Goal: Information Seeking & Learning: Check status

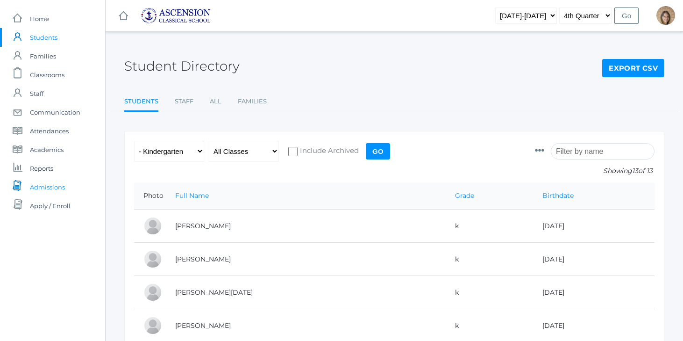
click at [52, 185] on span "Admissions" at bounding box center [47, 187] width 35 height 19
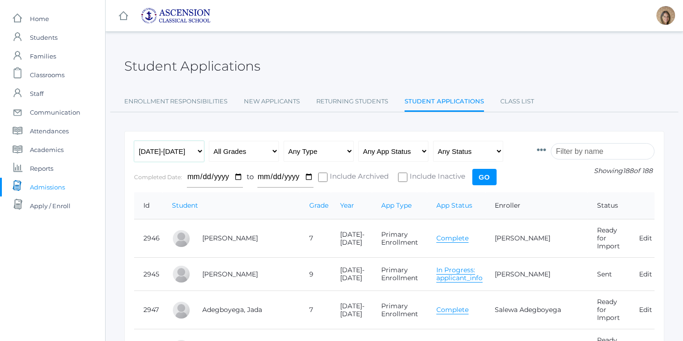
click at [188, 148] on select "Any Year 2022-2023 2023-2024 2024-2025 2025-2026" at bounding box center [169, 151] width 70 height 21
select select "[DATE]-[DATE]"
click at [483, 178] on input "Go" at bounding box center [484, 177] width 24 height 16
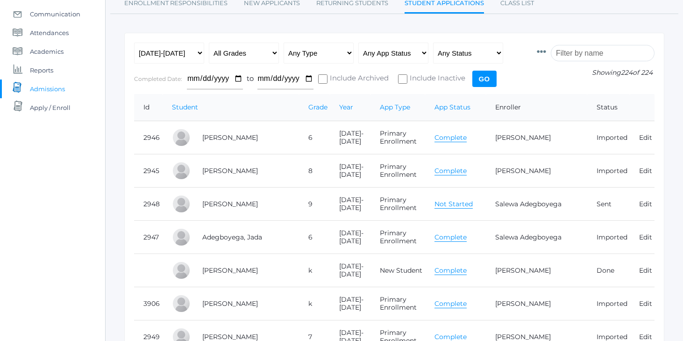
scroll to position [61, 0]
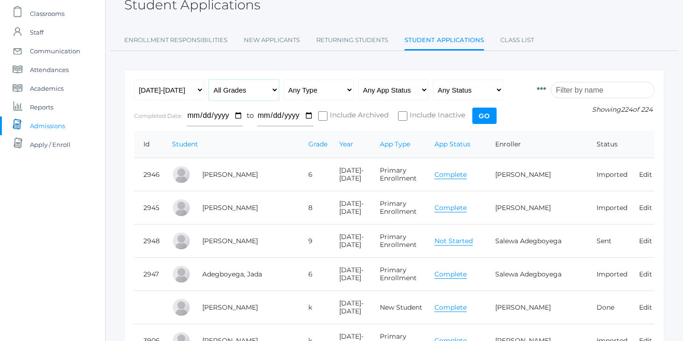
click at [244, 84] on select "All Grades Grammar - Kindergarten - 1st Grade - 2nd Grade - 3rd Grade - 4th Gra…" at bounding box center [244, 89] width 70 height 21
select select "k"
click at [487, 119] on input "Go" at bounding box center [484, 115] width 24 height 16
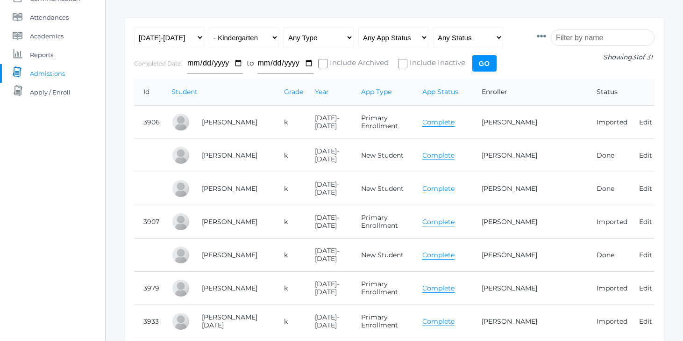
scroll to position [115, 0]
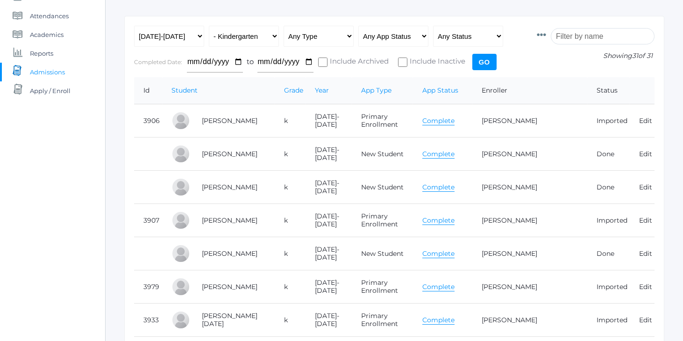
click at [255, 156] on td "Amos, Henry" at bounding box center [233, 153] width 82 height 33
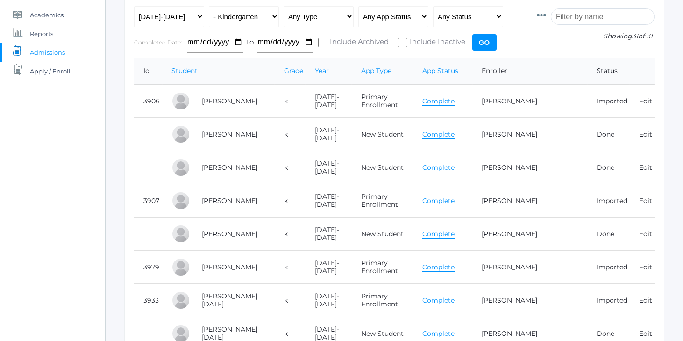
scroll to position [0, 0]
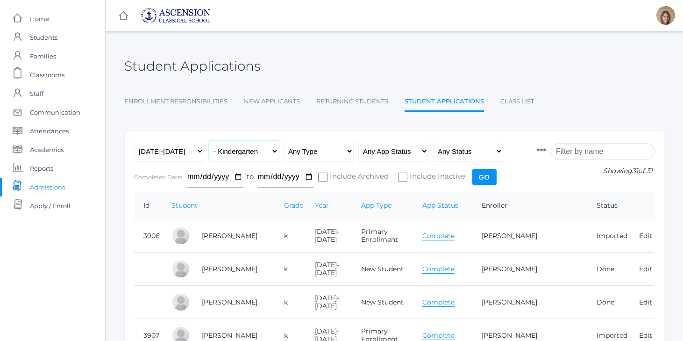
click at [267, 148] on select "All Grades Grammar - Kindergarten - 1st Grade - 2nd Grade - 3rd Grade - 4th Gra…" at bounding box center [244, 151] width 70 height 21
select select "1"
click at [486, 184] on input "Go" at bounding box center [484, 177] width 24 height 16
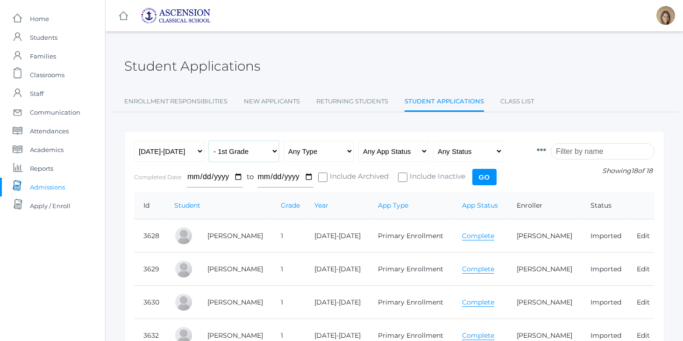
click at [270, 152] on select "All Grades Grammar - Kindergarten - 1st Grade - 2nd Grade - 3rd Grade - 4th Gra…" at bounding box center [244, 151] width 70 height 21
select select "2"
click at [491, 180] on input "Go" at bounding box center [484, 177] width 24 height 16
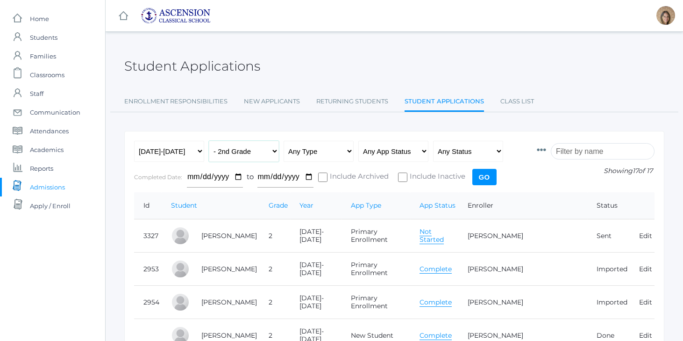
click at [266, 149] on select "All Grades Grammar - Kindergarten - 1st Grade - 2nd Grade - 3rd Grade - 4th Gra…" at bounding box center [244, 151] width 70 height 21
select select "3"
click at [473, 175] on input "Go" at bounding box center [484, 177] width 24 height 16
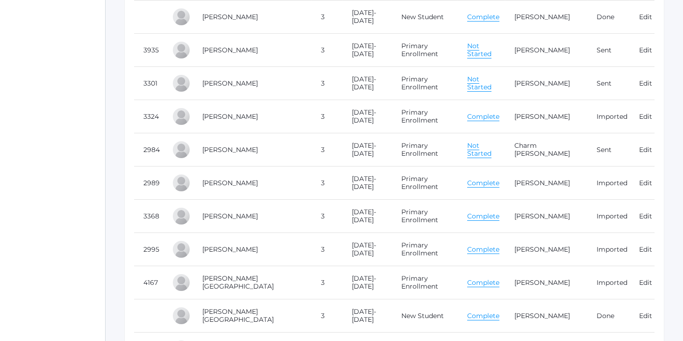
scroll to position [228, 0]
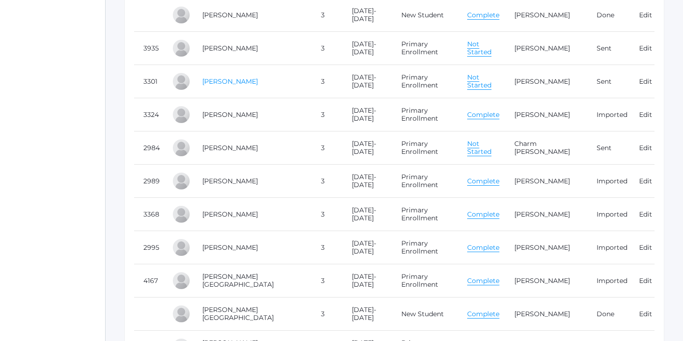
click at [245, 77] on link "Crowell, Brooks" at bounding box center [230, 81] width 56 height 8
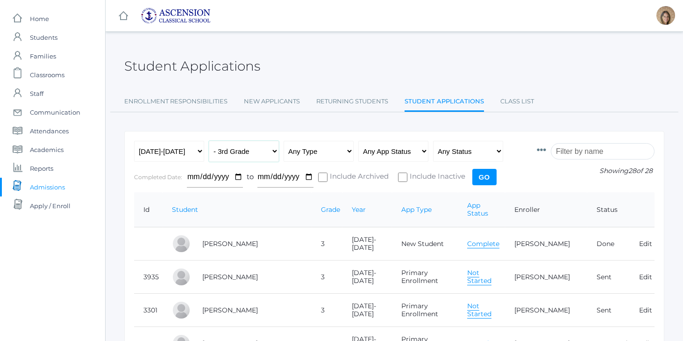
click at [241, 149] on select "All Grades Grammar - Kindergarten - 1st Grade - 2nd Grade - 3rd Grade - 4th Gra…" at bounding box center [244, 151] width 70 height 21
select select "4"
click at [486, 176] on input "Go" at bounding box center [484, 177] width 24 height 16
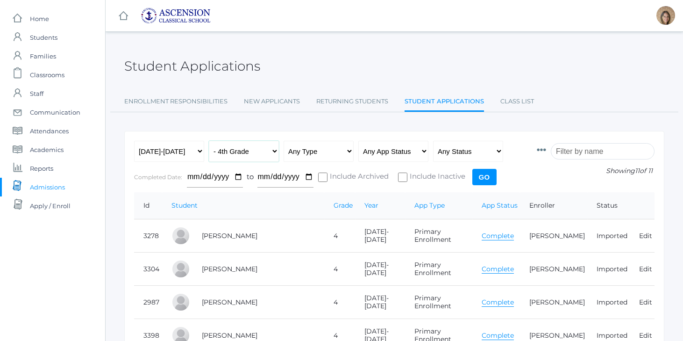
click at [244, 151] on select "All Grades Grammar - Kindergarten - 1st Grade - 2nd Grade - 3rd Grade - 4th Gra…" at bounding box center [244, 151] width 70 height 21
select select "5"
click at [479, 178] on input "Go" at bounding box center [484, 177] width 24 height 16
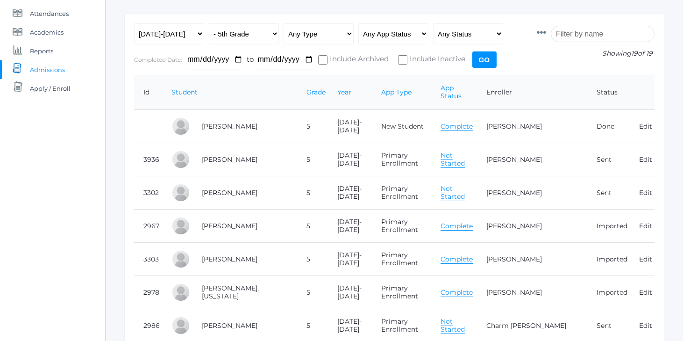
scroll to position [123, 0]
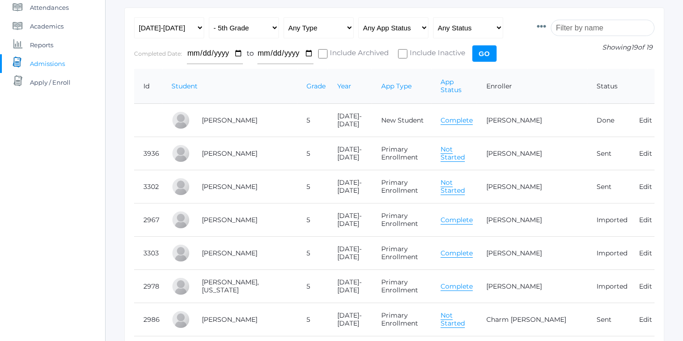
click at [470, 116] on link "Complete" at bounding box center [456, 120] width 32 height 9
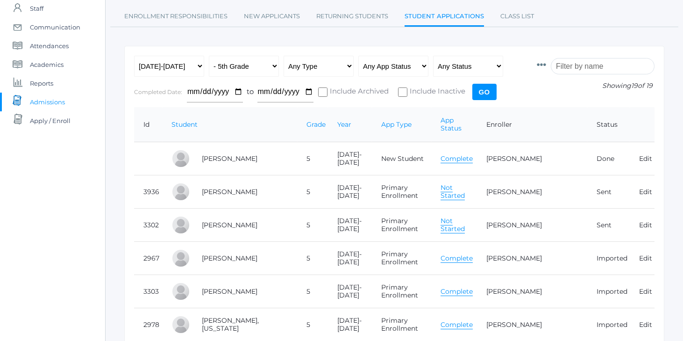
scroll to position [0, 0]
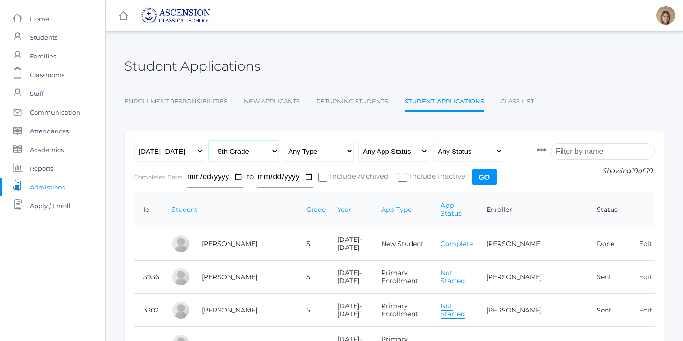
click at [264, 151] on select "All Grades Grammar - Kindergarten - 1st Grade - 2nd Grade - 3rd Grade - 4th Gra…" at bounding box center [244, 151] width 70 height 21
select select "6"
click at [482, 181] on input "Go" at bounding box center [484, 177] width 24 height 16
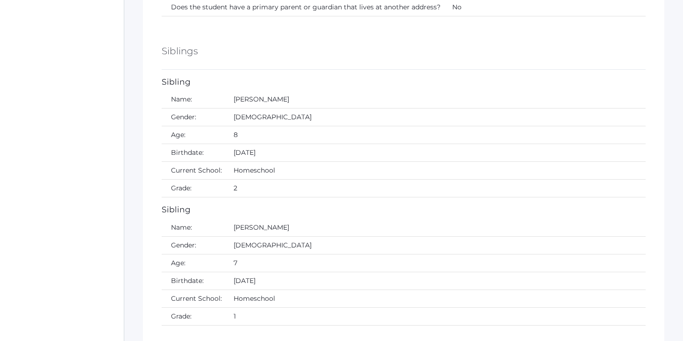
scroll to position [2203, 0]
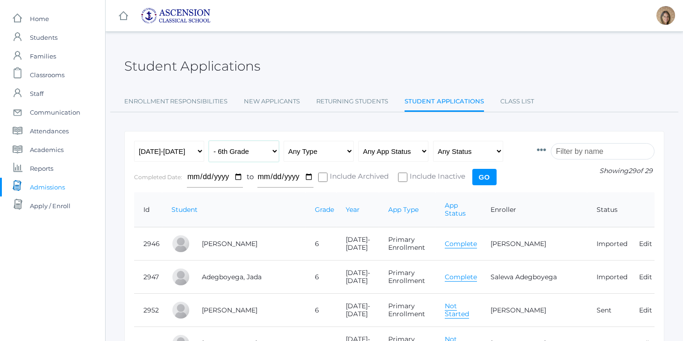
click at [255, 152] on select "All Grades Grammar - Kindergarten - 1st Grade - 2nd Grade - 3rd Grade - 4th Gra…" at bounding box center [244, 151] width 70 height 21
select select "7"
click at [482, 174] on input "Go" at bounding box center [484, 177] width 24 height 16
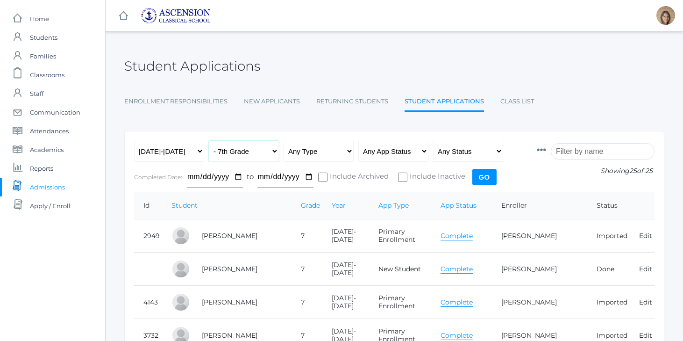
click at [254, 147] on select "All Grades Grammar - Kindergarten - 1st Grade - 2nd Grade - 3rd Grade - 4th Gra…" at bounding box center [244, 151] width 70 height 21
select select "8"
click at [476, 178] on input "Go" at bounding box center [484, 177] width 24 height 16
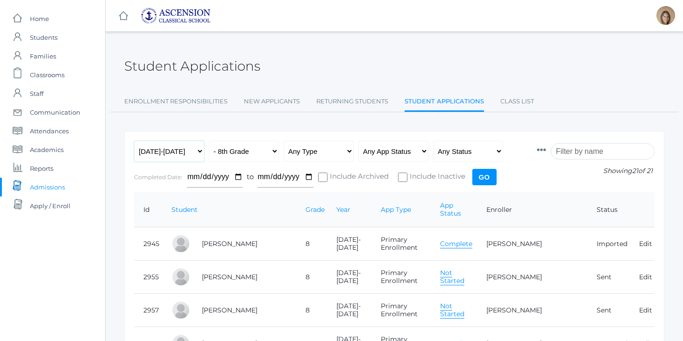
click at [186, 149] on select "Any Year [DATE]-[DATE] [DATE]-[DATE] [DATE]-[DATE] [DATE]-[DATE]" at bounding box center [169, 151] width 70 height 21
click at [253, 151] on select "All Grades Grammar - Kindergarten - 1st Grade - 2nd Grade - 3rd Grade - 4th Gra…" at bounding box center [244, 151] width 70 height 21
click at [254, 153] on select "All Grades Grammar - Kindergarten - 1st Grade - 2nd Grade - 3rd Grade - 4th Gra…" at bounding box center [244, 151] width 70 height 21
select select "9"
click at [489, 178] on input "Go" at bounding box center [484, 177] width 24 height 16
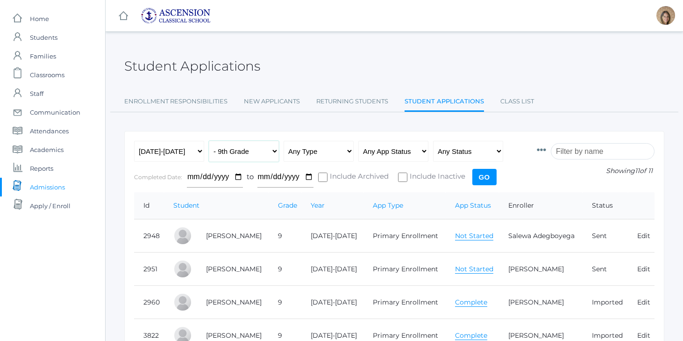
click at [245, 149] on select "All Grades Grammar - Kindergarten - 1st Grade - 2nd Grade - 3rd Grade - 4th Gra…" at bounding box center [244, 151] width 70 height 21
select select "10"
click at [478, 178] on input "Go" at bounding box center [484, 177] width 24 height 16
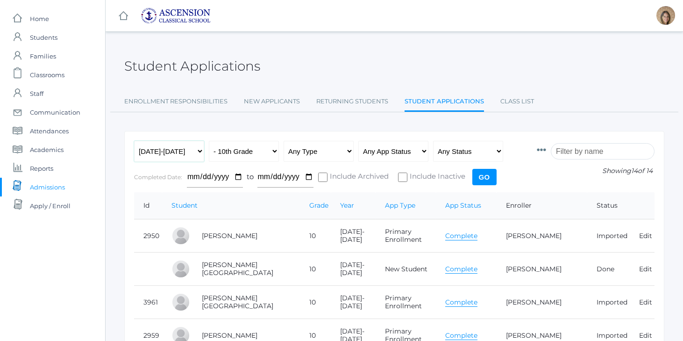
click at [186, 150] on select "Any Year [DATE]-[DATE] [DATE]-[DATE] [DATE]-[DATE] [DATE]-[DATE]" at bounding box center [169, 151] width 70 height 21
select select "[DATE]-[DATE]"
click at [488, 180] on input "Go" at bounding box center [484, 177] width 24 height 16
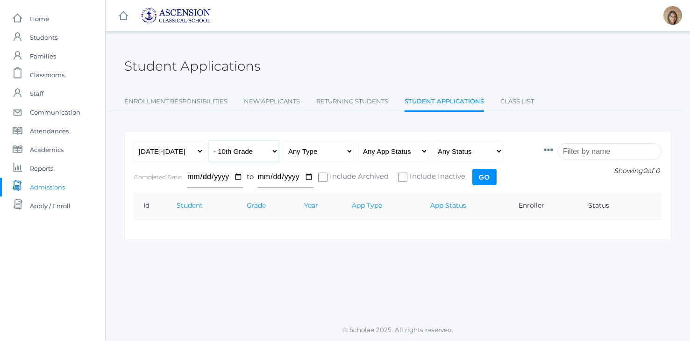
click at [269, 148] on select "All Grades Grammar - Kindergarten - 1st Grade - 2nd Grade - 3rd Grade - 4th Gra…" at bounding box center [244, 151] width 70 height 21
select select "k"
click at [486, 180] on input "Go" at bounding box center [484, 177] width 24 height 16
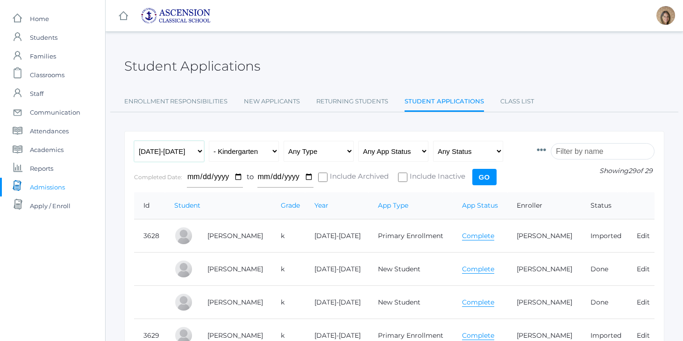
click at [193, 152] on select "Any Year [DATE]-[DATE] [DATE]-[DATE] [DATE]-[DATE] [DATE]-[DATE]" at bounding box center [169, 151] width 70 height 21
click at [262, 149] on select "All Grades Grammar - Kindergarten - 1st Grade - 2nd Grade - 3rd Grade - 4th Gra…" at bounding box center [244, 151] width 70 height 21
select select "1"
click at [175, 149] on select "Any Year [DATE]-[DATE] [DATE]-[DATE] [DATE]-[DATE] [DATE]-[DATE]" at bounding box center [169, 151] width 70 height 21
select select "[DATE]-[DATE]"
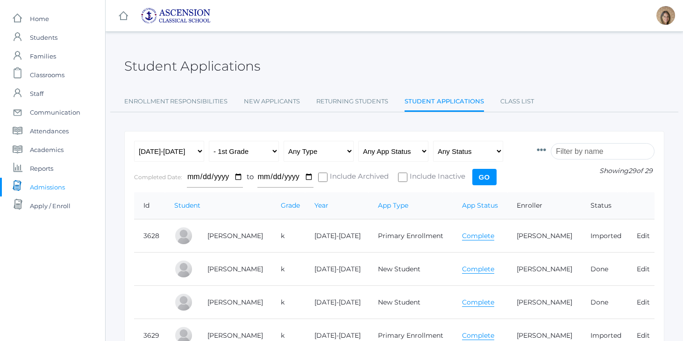
click at [486, 172] on input "Go" at bounding box center [484, 177] width 24 height 16
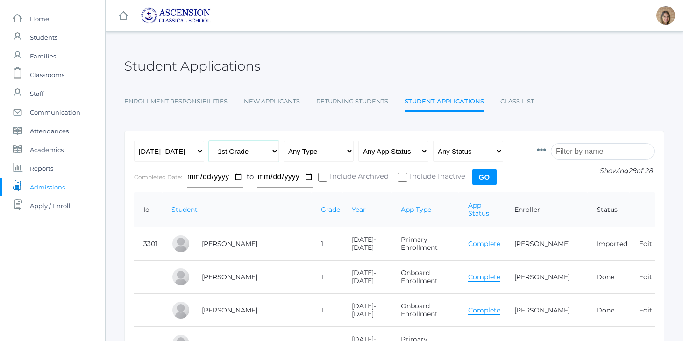
click at [247, 149] on select "All Grades Grammar - Kindergarten - 1st Grade - 2nd Grade - 3rd Grade - 4th Gra…" at bounding box center [244, 151] width 70 height 21
select select "k"
click at [484, 175] on input "Go" at bounding box center [484, 177] width 24 height 16
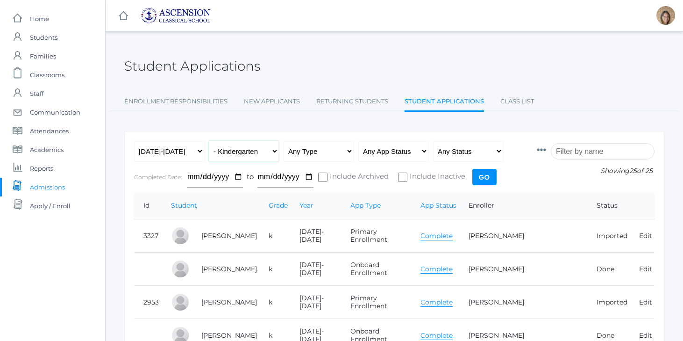
click at [264, 152] on select "All Grades Grammar - Kindergarten - 1st Grade - 2nd Grade - 3rd Grade - 4th Gra…" at bounding box center [244, 151] width 70 height 21
select select "1"
click at [199, 148] on select "Any Year 2022-2023 2023-2024 2024-2025 2025-2026" at bounding box center [169, 151] width 70 height 21
select select "[DATE]-[DATE]"
click at [490, 183] on input "Go" at bounding box center [484, 177] width 24 height 16
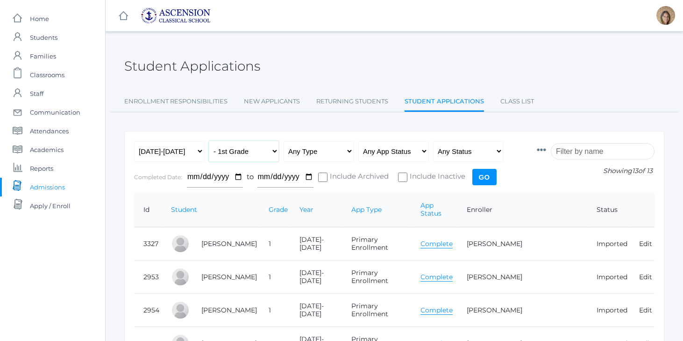
click at [234, 158] on select "All Grades Grammar - Kindergarten - 1st Grade - 2nd Grade - 3rd Grade - 4th Gra…" at bounding box center [244, 151] width 70 height 21
click at [233, 152] on select "All Grades Grammar - Kindergarten - 1st Grade - 2nd Grade - 3rd Grade - 4th Gra…" at bounding box center [244, 151] width 70 height 21
select select "2"
click at [486, 176] on input "Go" at bounding box center [484, 177] width 24 height 16
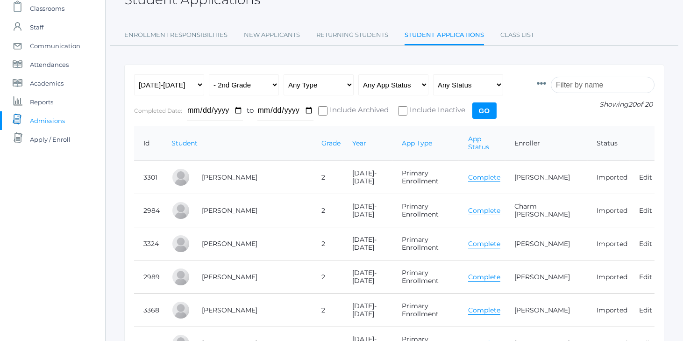
scroll to position [137, 0]
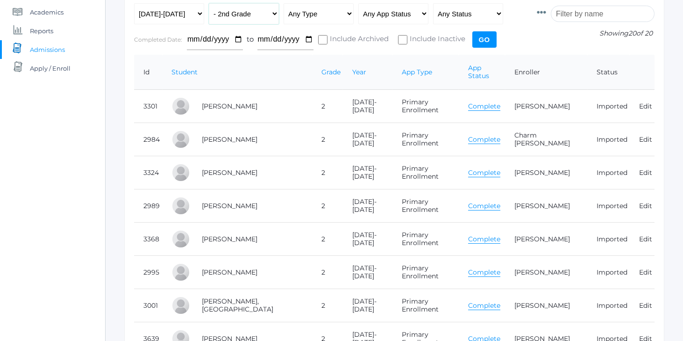
click at [240, 14] on select "All Grades Grammar - Kindergarten - 1st Grade - 2nd Grade - 3rd Grade - 4th Gra…" at bounding box center [244, 13] width 70 height 21
select select "3"
click at [486, 42] on input "Go" at bounding box center [484, 39] width 24 height 16
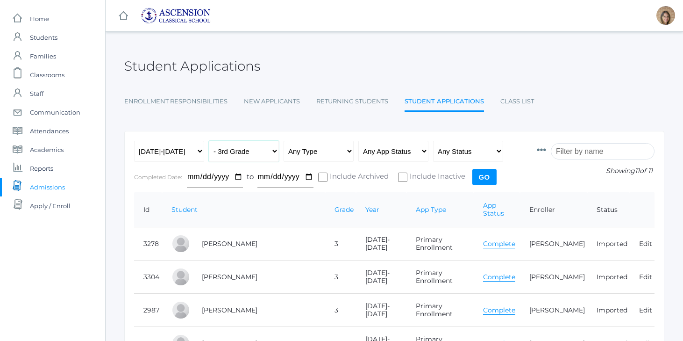
click at [261, 149] on select "All Grades Grammar - Kindergarten - 1st Grade - 2nd Grade - 3rd Grade - 4th Gra…" at bounding box center [244, 151] width 70 height 21
select select "4"
click at [490, 177] on input "Go" at bounding box center [484, 177] width 24 height 16
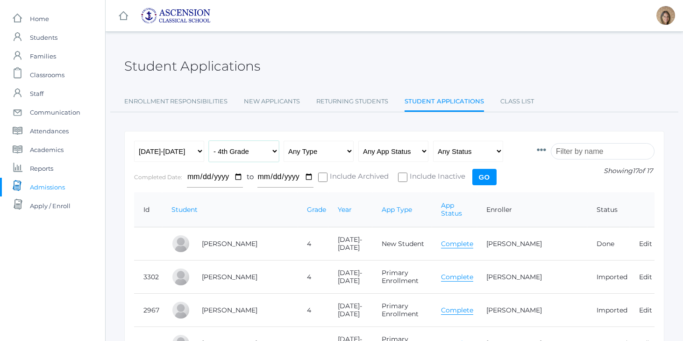
click at [254, 152] on select "All Grades Grammar - Kindergarten - 1st Grade - 2nd Grade - 3rd Grade - 4th Gra…" at bounding box center [244, 151] width 70 height 21
select select "5"
click at [491, 173] on input "Go" at bounding box center [484, 177] width 24 height 16
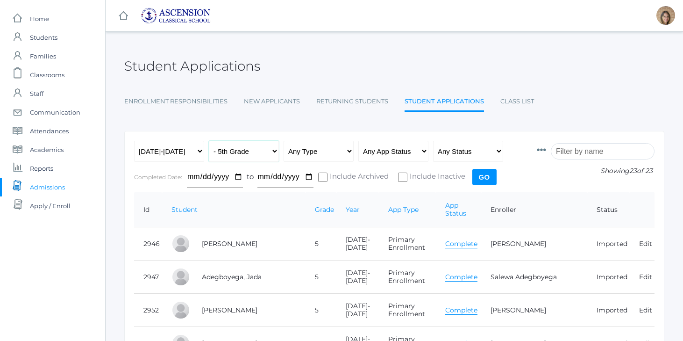
click at [243, 145] on select "All Grades Grammar - Kindergarten - 1st Grade - 2nd Grade - 3rd Grade - 4th Gra…" at bounding box center [244, 151] width 70 height 21
select select "6"
click at [490, 180] on input "Go" at bounding box center [484, 177] width 24 height 16
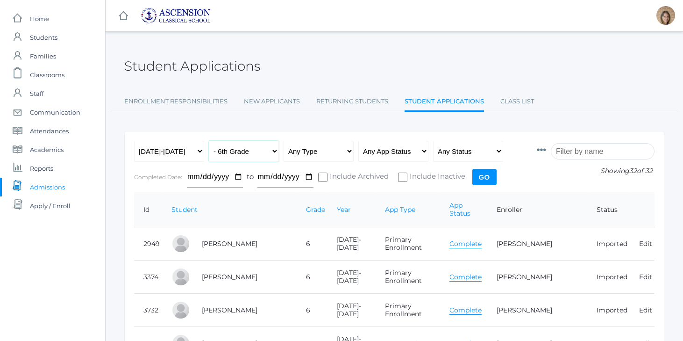
click at [264, 146] on select "All Grades Grammar - Kindergarten - 1st Grade - 2nd Grade - 3rd Grade - 4th Gra…" at bounding box center [244, 151] width 70 height 21
select select "7"
click at [487, 180] on input "Go" at bounding box center [484, 177] width 24 height 16
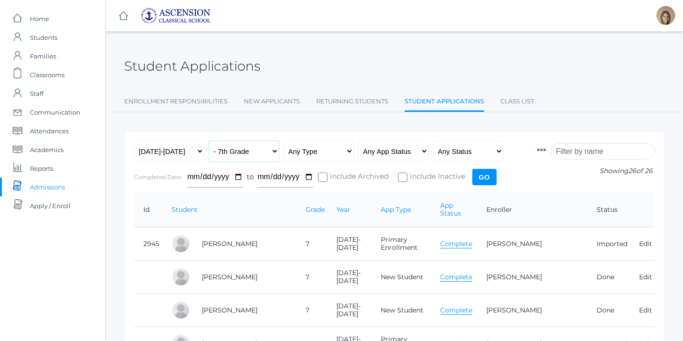
click at [231, 153] on select "All Grades Grammar - Kindergarten - 1st Grade - 2nd Grade - 3rd Grade - 4th Gra…" at bounding box center [244, 151] width 70 height 21
select select "8"
click at [484, 177] on input "Go" at bounding box center [484, 177] width 24 height 16
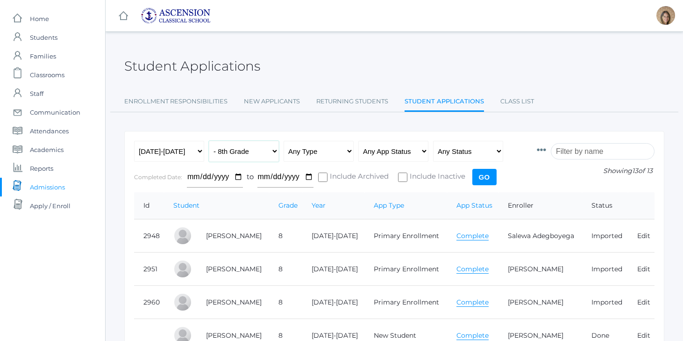
click at [246, 145] on select "All Grades Grammar - Kindergarten - 1st Grade - 2nd Grade - 3rd Grade - 4th Gra…" at bounding box center [244, 151] width 70 height 21
select select "9"
click at [481, 176] on input "Go" at bounding box center [484, 177] width 24 height 16
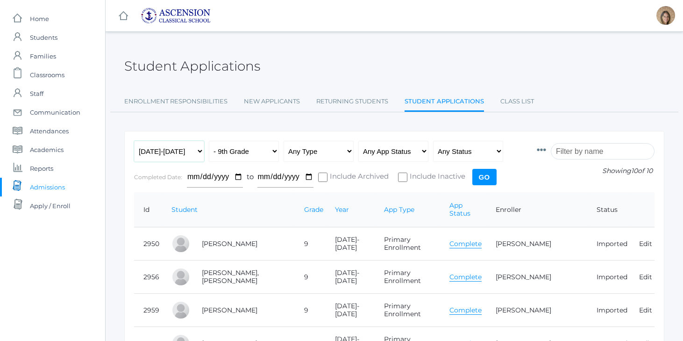
click at [182, 153] on select "Any Year [DATE]-[DATE] [DATE]-[DATE] [DATE]-[DATE] [DATE]-[DATE]" at bounding box center [169, 151] width 70 height 21
select select "[DATE]-[DATE]"
click at [491, 175] on input "Go" at bounding box center [484, 177] width 24 height 16
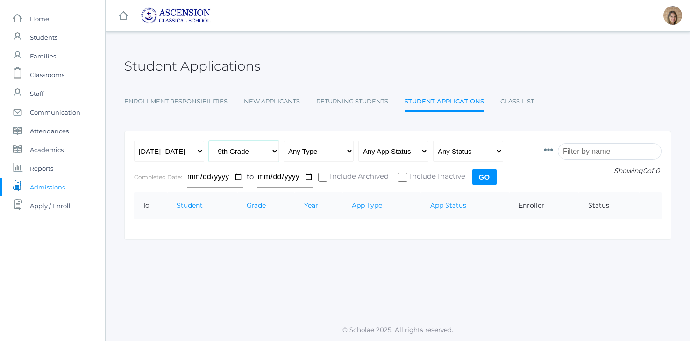
click at [266, 155] on select "All Grades Grammar - Kindergarten - 1st Grade - 2nd Grade - 3rd Grade - 4th Gra…" at bounding box center [244, 151] width 70 height 21
select select "8"
click at [482, 179] on input "Go" at bounding box center [484, 177] width 24 height 16
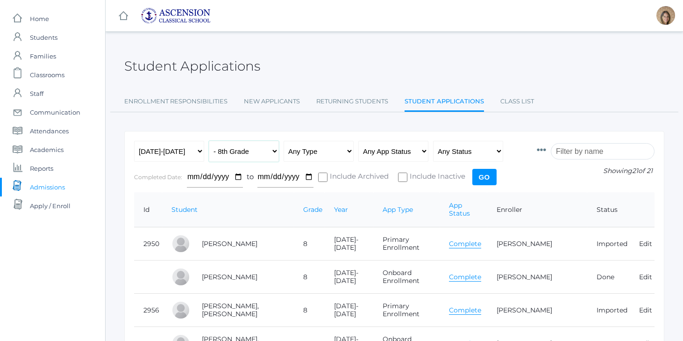
click at [233, 146] on select "All Grades Grammar - Kindergarten - 1st Grade - 2nd Grade - 3rd Grade - 4th Gra…" at bounding box center [244, 151] width 70 height 21
select select "7"
click at [486, 170] on input "Go" at bounding box center [484, 177] width 24 height 16
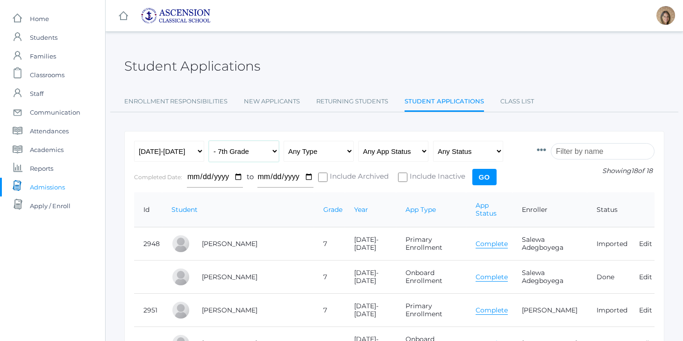
click at [233, 149] on select "All Grades Grammar - Kindergarten - 1st Grade - 2nd Grade - 3rd Grade - 4th Gra…" at bounding box center [244, 151] width 70 height 21
select select "6"
click at [479, 169] on input "Go" at bounding box center [484, 177] width 24 height 16
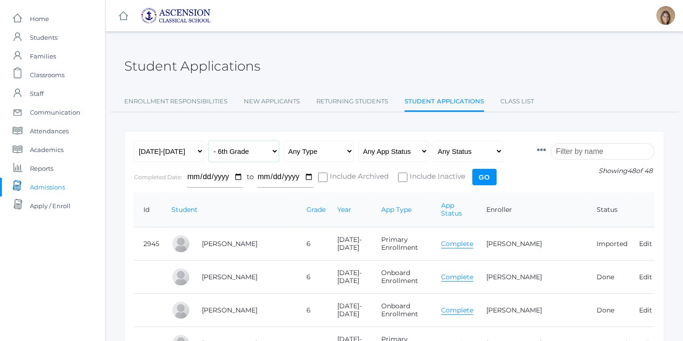
click at [225, 145] on select "All Grades Grammar - Kindergarten - 1st Grade - 2nd Grade - 3rd Grade - 4th Gra…" at bounding box center [244, 151] width 70 height 21
select select "1"
click at [486, 179] on input "Go" at bounding box center [484, 177] width 24 height 16
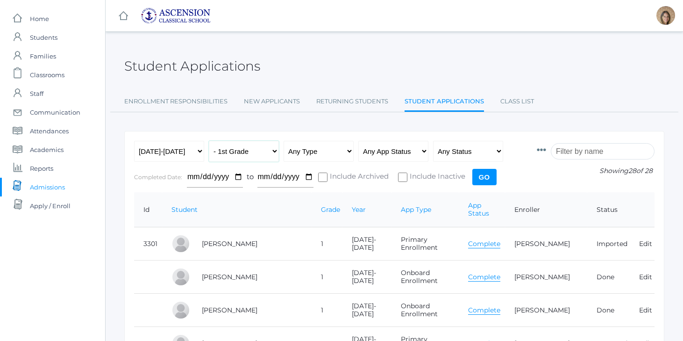
click at [222, 147] on select "All Grades Grammar - Kindergarten - 1st Grade - 2nd Grade - 3rd Grade - 4th Gra…" at bounding box center [244, 151] width 70 height 21
select select "k"
click at [491, 176] on input "Go" at bounding box center [484, 177] width 24 height 16
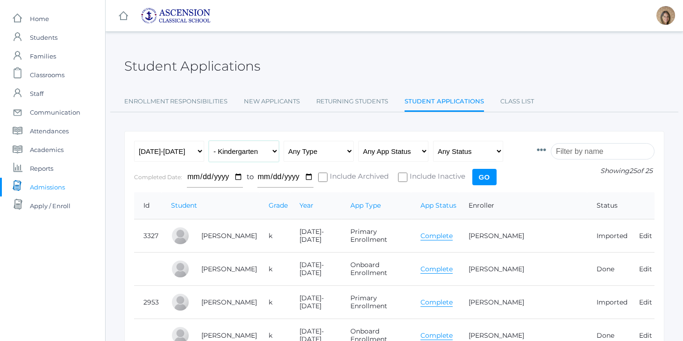
click at [241, 155] on select "All Grades Grammar - Kindergarten - 1st Grade - 2nd Grade - 3rd Grade - 4th Gra…" at bounding box center [244, 151] width 70 height 21
select select "2"
click at [488, 176] on input "Go" at bounding box center [484, 177] width 24 height 16
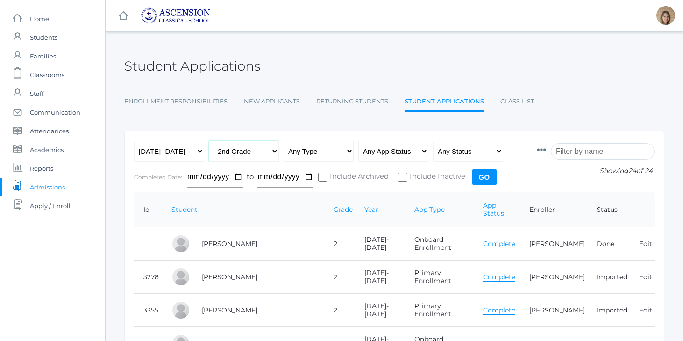
click at [245, 151] on select "All Grades Grammar - Kindergarten - 1st Grade - 2nd Grade - 3rd Grade - 4th Gra…" at bounding box center [244, 151] width 70 height 21
select select "3"
click at [486, 176] on input "Go" at bounding box center [484, 177] width 24 height 16
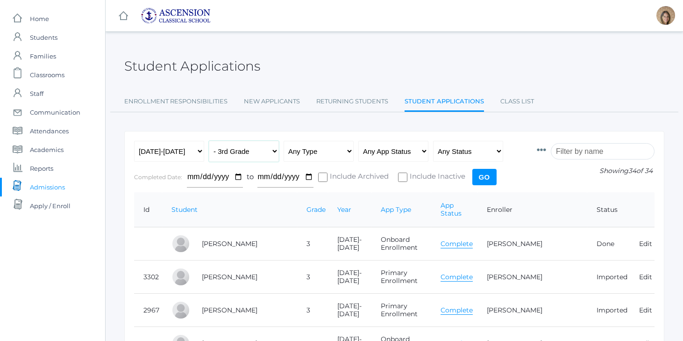
click at [240, 147] on select "All Grades Grammar - Kindergarten - 1st Grade - 2nd Grade - 3rd Grade - 4th Gra…" at bounding box center [244, 151] width 70 height 21
select select "4"
click at [477, 180] on input "Go" at bounding box center [484, 177] width 24 height 16
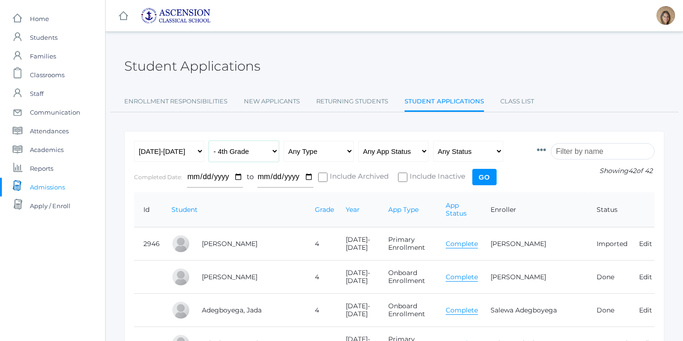
click at [255, 153] on select "All Grades Grammar - Kindergarten - 1st Grade - 2nd Grade - 3rd Grade - 4th Gra…" at bounding box center [244, 151] width 70 height 21
select select "5"
click at [495, 176] on input "Go" at bounding box center [484, 177] width 24 height 16
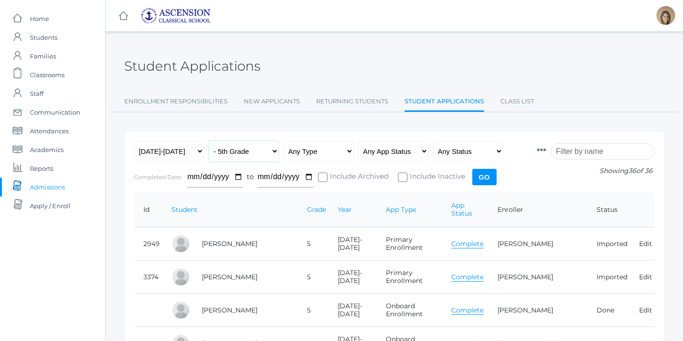
click at [264, 149] on select "All Grades Grammar - Kindergarten - 1st Grade - 2nd Grade - 3rd Grade - 4th Gra…" at bounding box center [244, 151] width 70 height 21
select select "6"
click at [482, 179] on input "Go" at bounding box center [484, 177] width 24 height 16
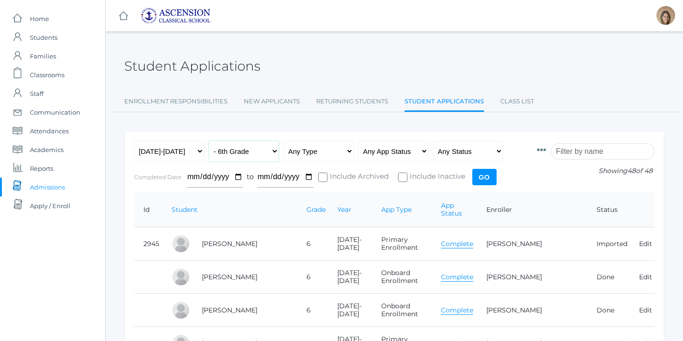
click at [241, 153] on select "All Grades Grammar - Kindergarten - 1st Grade - 2nd Grade - 3rd Grade - 4th Gra…" at bounding box center [244, 151] width 70 height 21
select select "7"
click at [479, 182] on input "Go" at bounding box center [484, 177] width 24 height 16
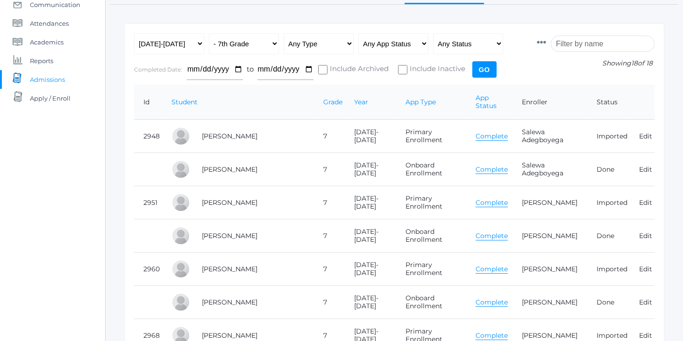
scroll to position [111, 0]
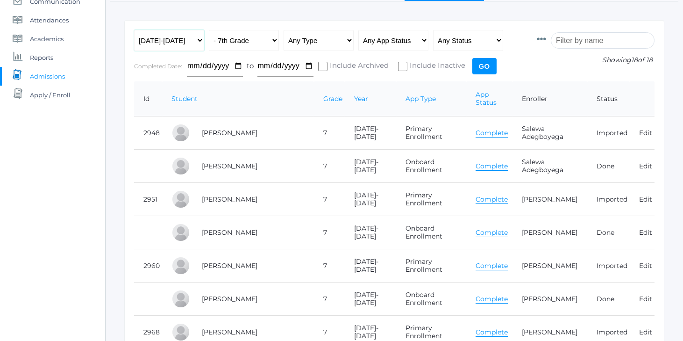
click at [183, 36] on select "Any Year [DATE]-[DATE] [DATE]-[DATE] [DATE]-[DATE] [DATE]-[DATE]" at bounding box center [169, 40] width 70 height 21
select select "[DATE]-[DATE]"
click at [490, 65] on input "Go" at bounding box center [484, 66] width 24 height 16
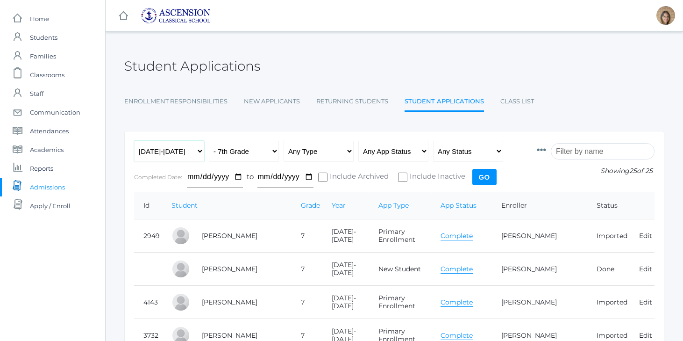
click at [198, 152] on select "Any Year [DATE]-[DATE] [DATE]-[DATE] [DATE]-[DATE] [DATE]-[DATE]" at bounding box center [169, 151] width 70 height 21
select select "[DATE]-[DATE]"
click at [486, 178] on input "Go" at bounding box center [484, 177] width 24 height 16
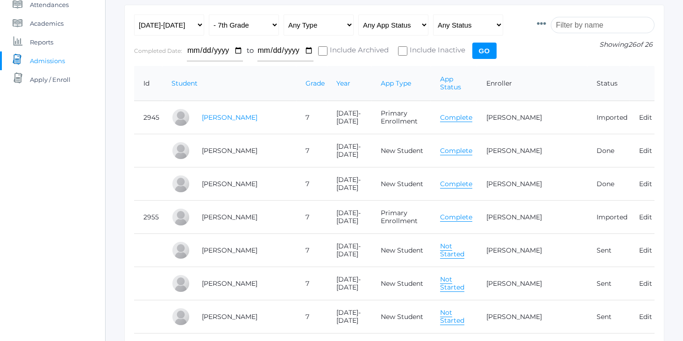
scroll to position [128, 0]
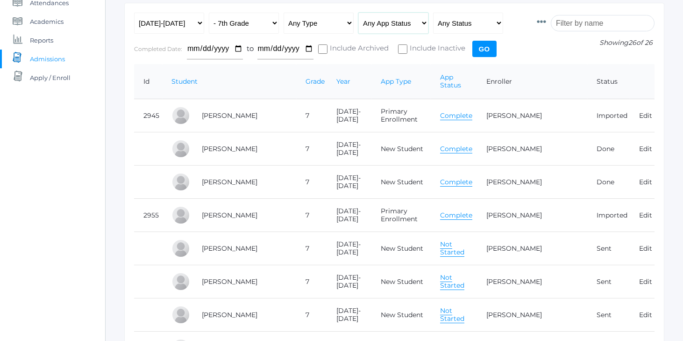
click at [409, 17] on select "Any App Status Not Started In Progress Complete" at bounding box center [393, 23] width 70 height 21
select select "complete"
click at [487, 53] on input "Go" at bounding box center [484, 49] width 24 height 16
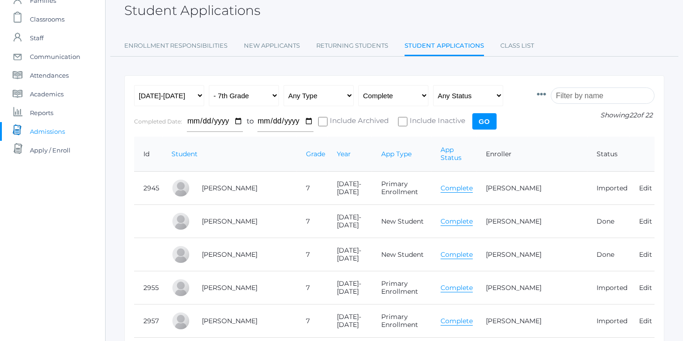
scroll to position [55, 0]
click at [394, 99] on select "Any App Status Not Started In Progress Complete" at bounding box center [393, 95] width 70 height 21
click at [325, 98] on select "Any Type New Student - Promoted - Not Promoted All Enrollment - Primary - Secon…" at bounding box center [319, 95] width 70 height 21
select select "primary_enrollment"
click at [466, 99] on select "Any Status Ready to Send Sent Done Ready to Import Imported" at bounding box center [468, 95] width 70 height 21
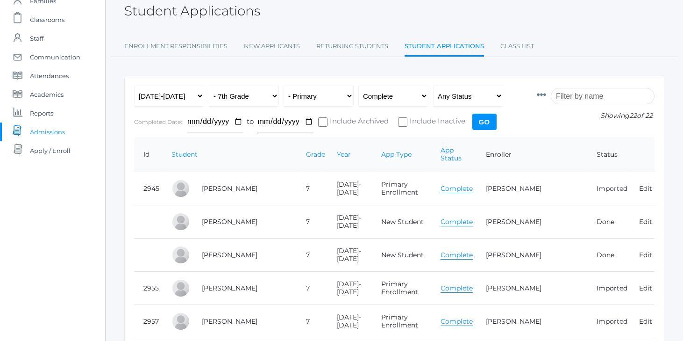
click at [483, 121] on input "Go" at bounding box center [484, 122] width 24 height 16
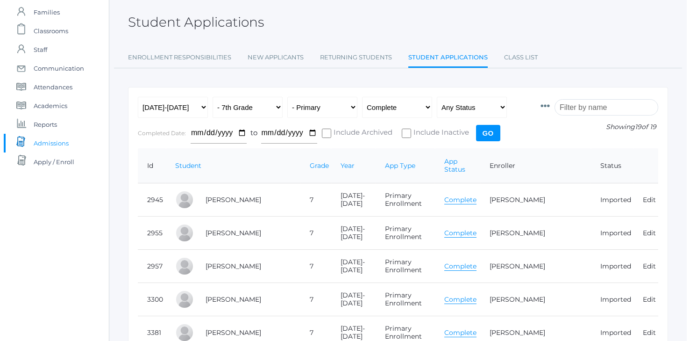
scroll to position [56, 0]
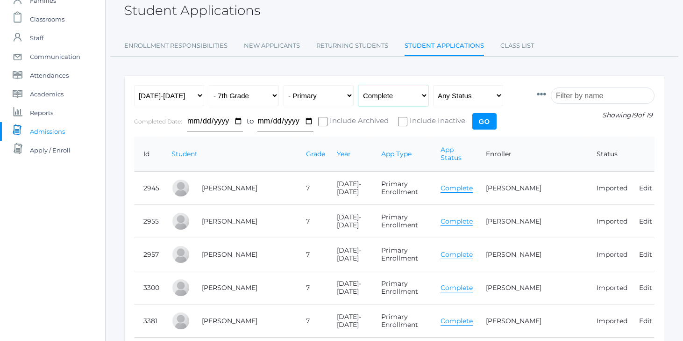
click at [388, 99] on select "Any App Status Not Started In Progress Complete" at bounding box center [393, 95] width 70 height 21
